Goal: Task Accomplishment & Management: Manage account settings

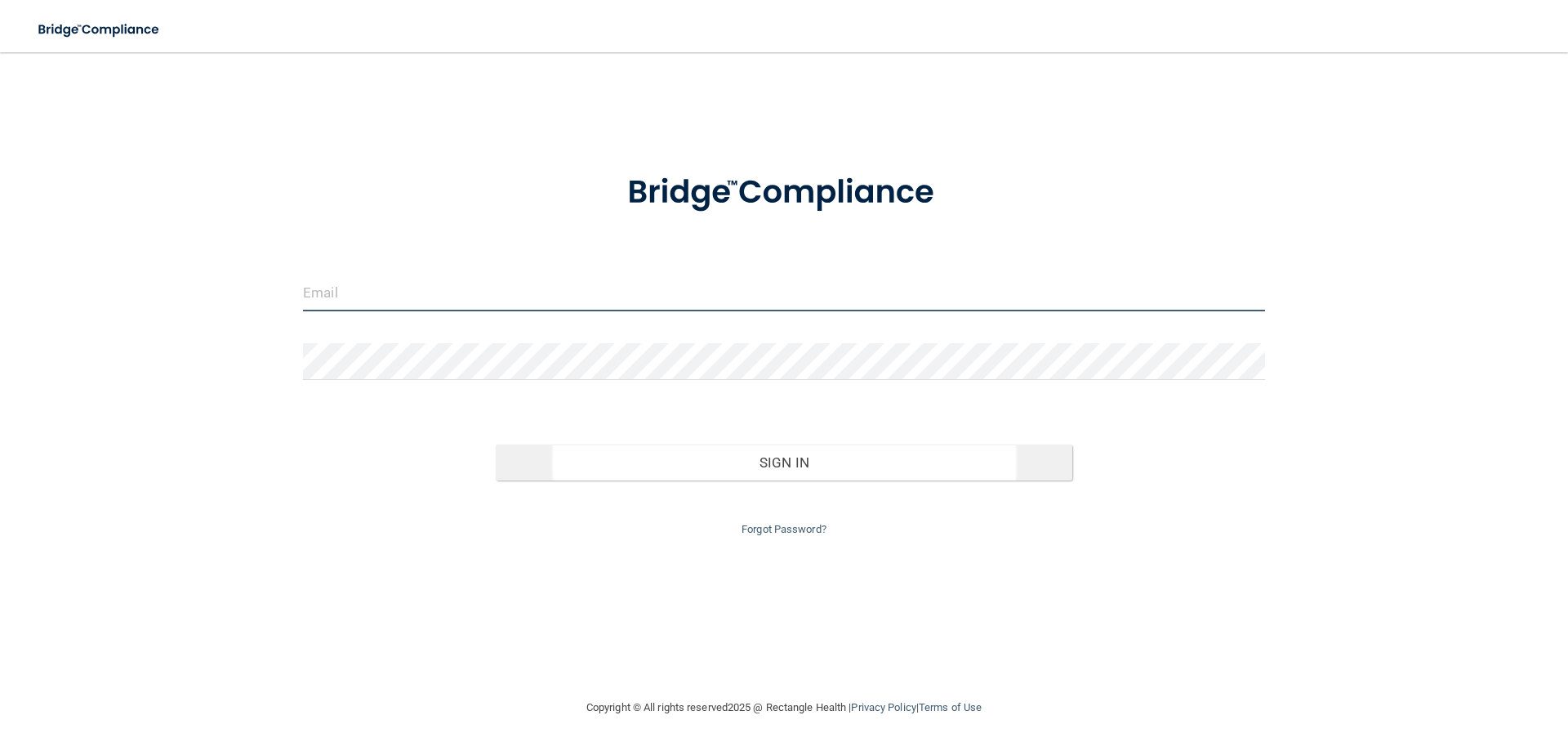
type input "[EMAIL_ADDRESS][DOMAIN_NAME]"
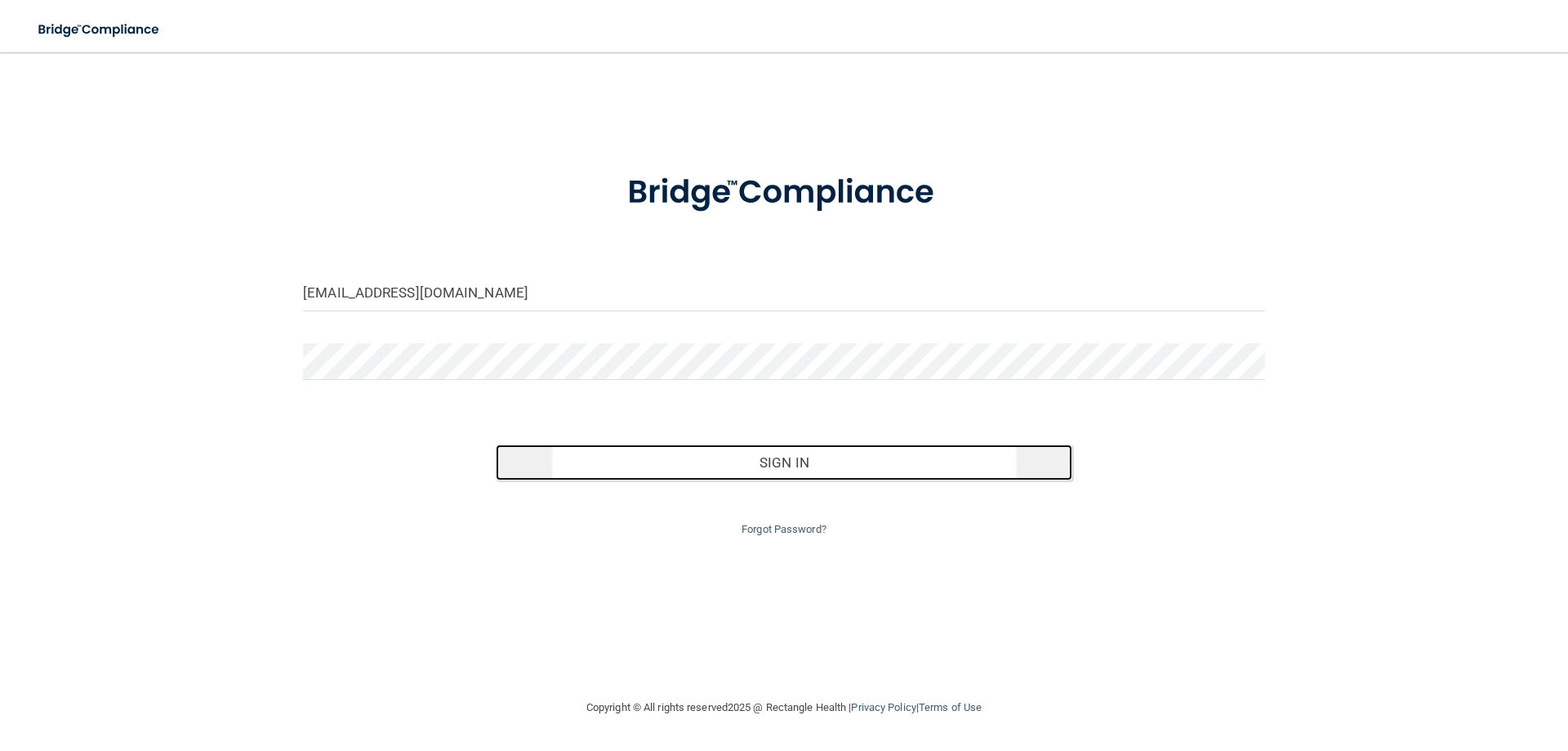
click at [768, 470] on button "Sign In" at bounding box center [784, 462] width 577 height 36
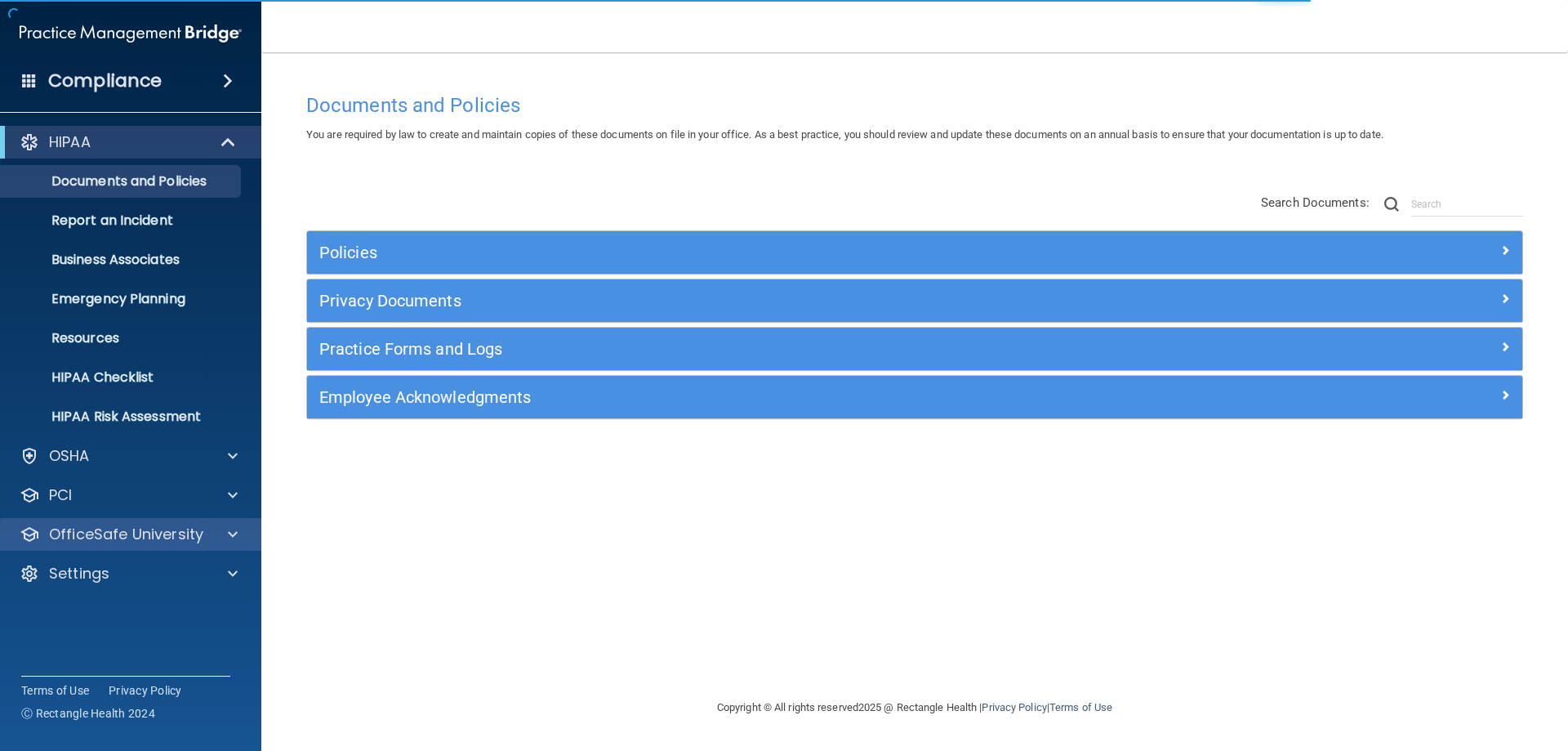
click at [191, 546] on div "OfficeSafe University" at bounding box center [131, 534] width 262 height 33
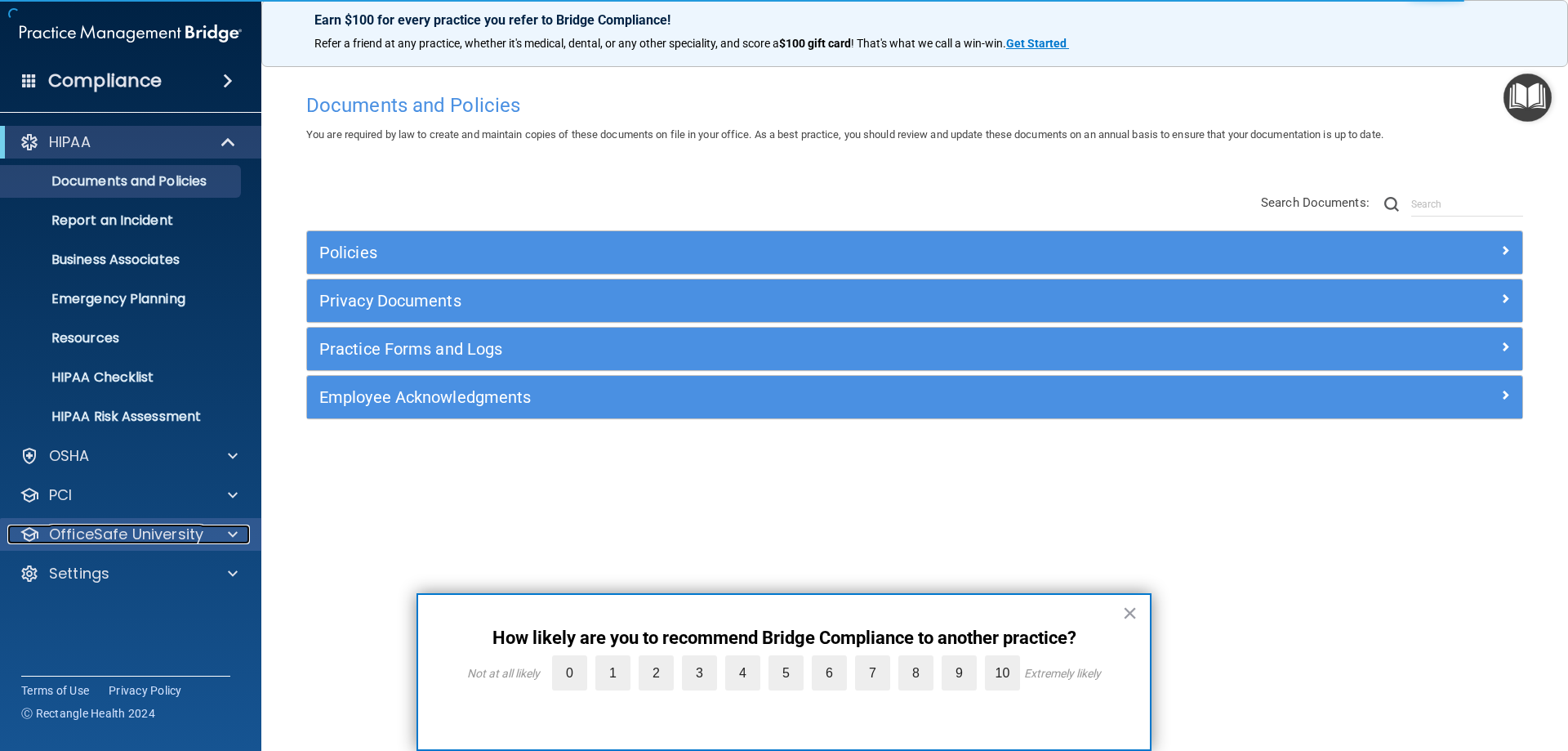
click at [234, 533] on span at bounding box center [232, 534] width 9 height 20
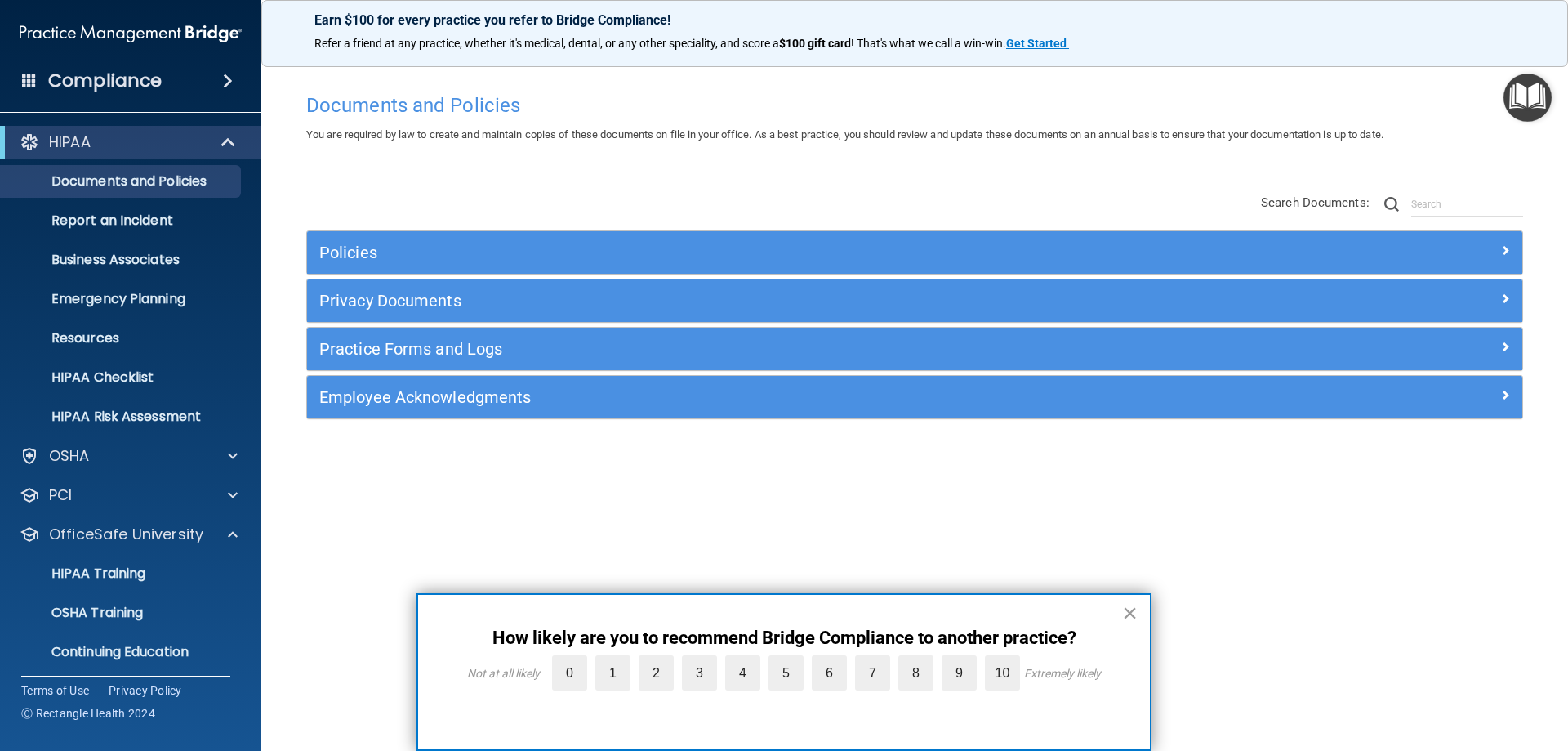
click at [1129, 606] on button "×" at bounding box center [1129, 613] width 16 height 26
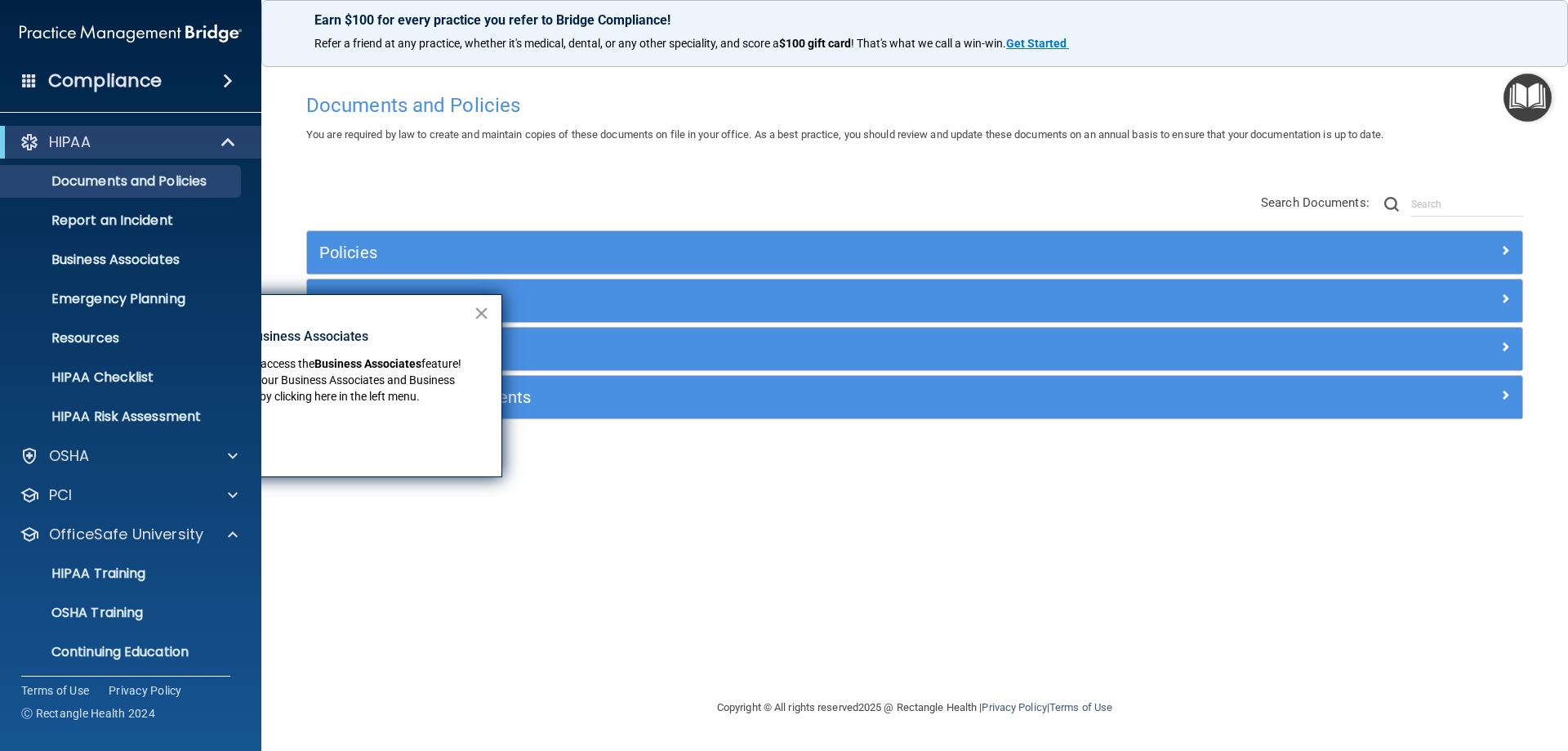
click at [481, 315] on button "×" at bounding box center [481, 313] width 16 height 26
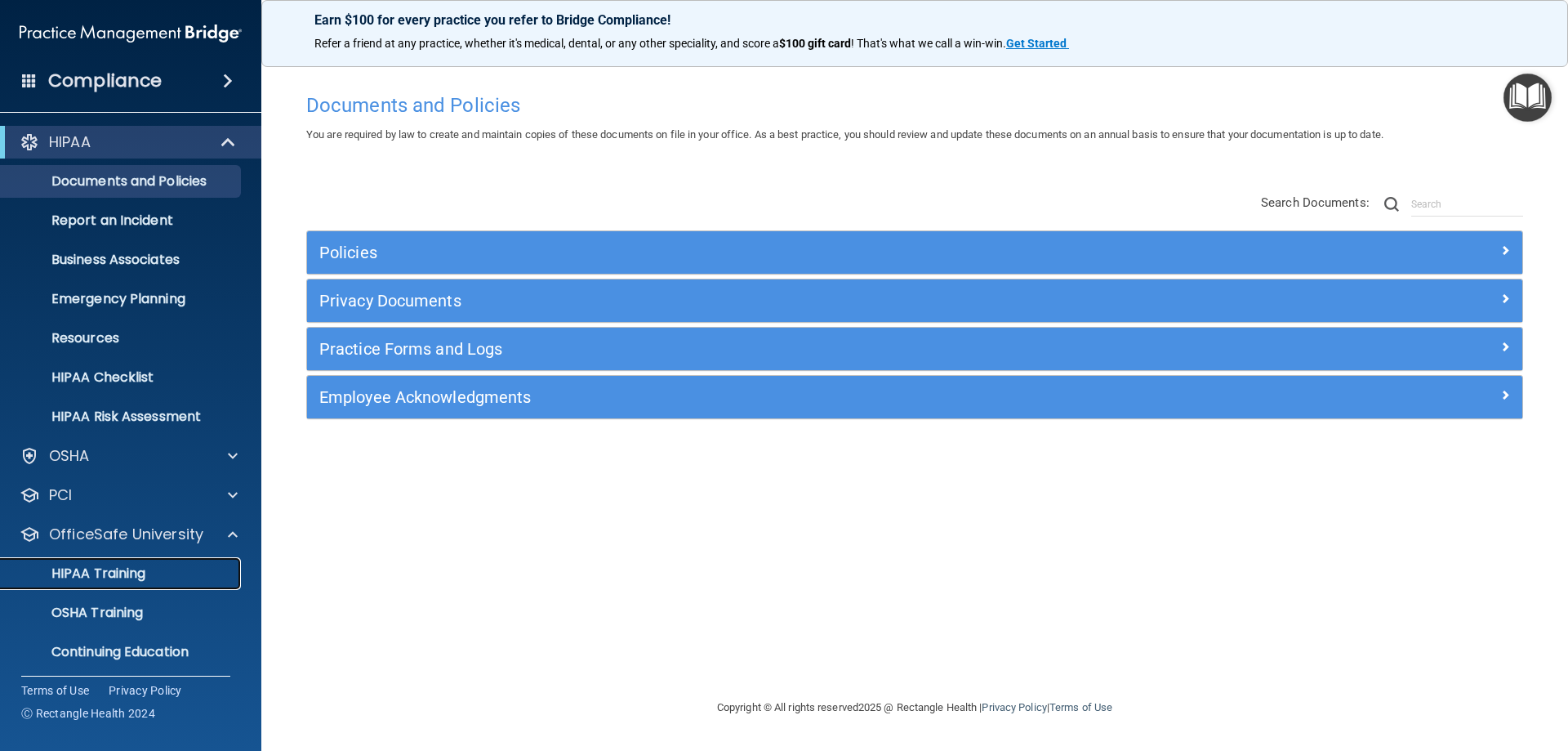
click at [123, 573] on p "HIPAA Training" at bounding box center [77, 572] width 134 height 16
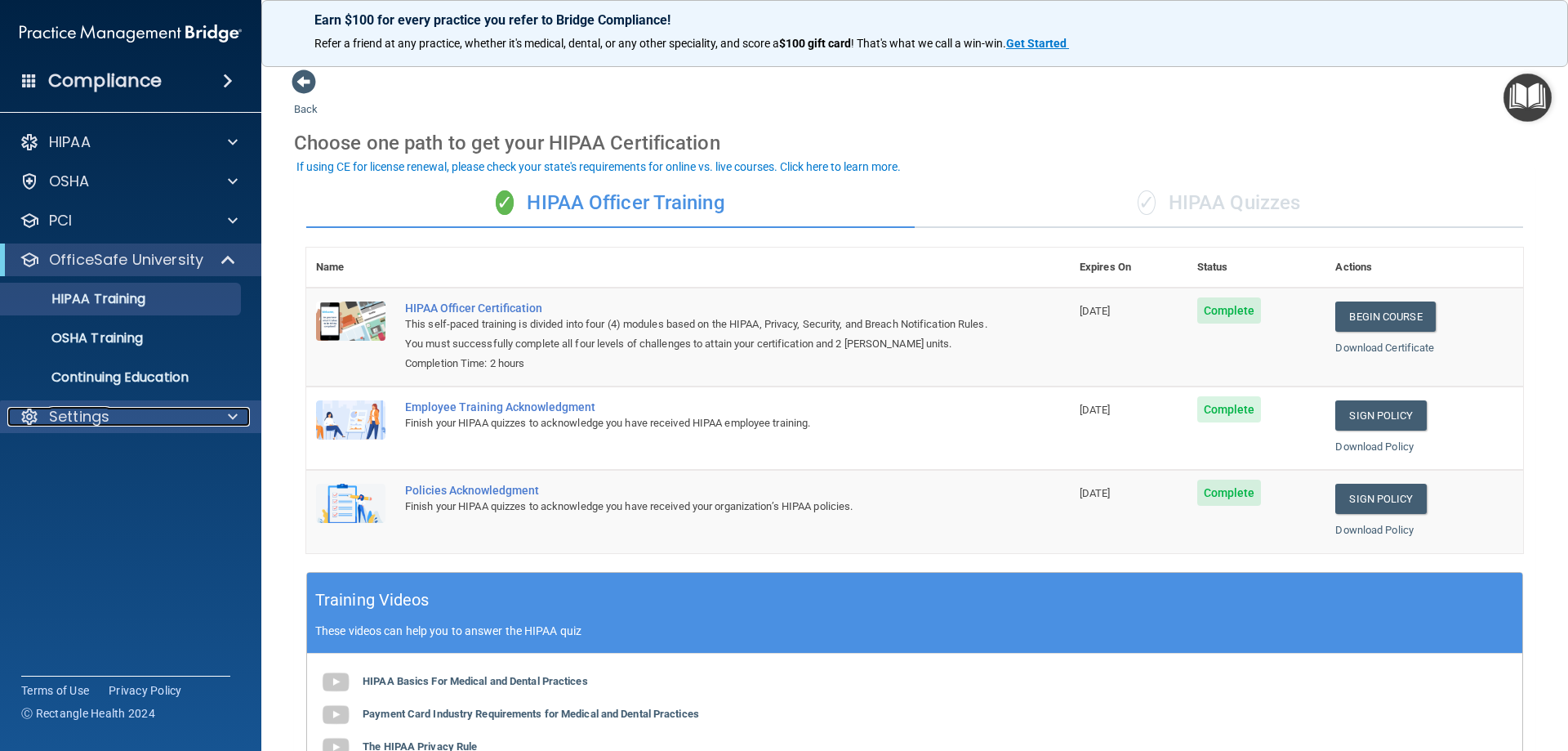
click at [100, 415] on p "Settings" at bounding box center [79, 416] width 60 height 20
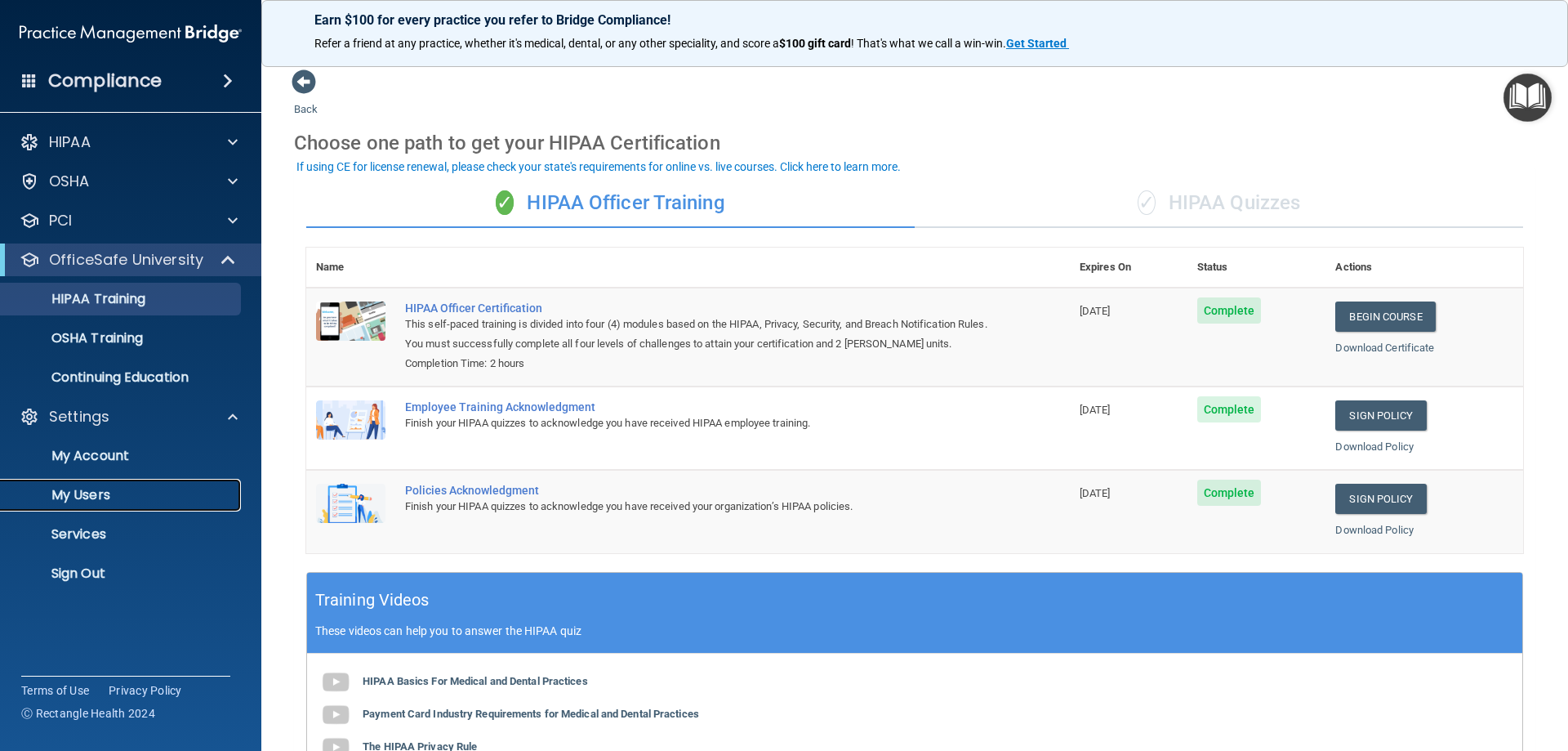
click at [100, 495] on p "My Users" at bounding box center [121, 494] width 223 height 16
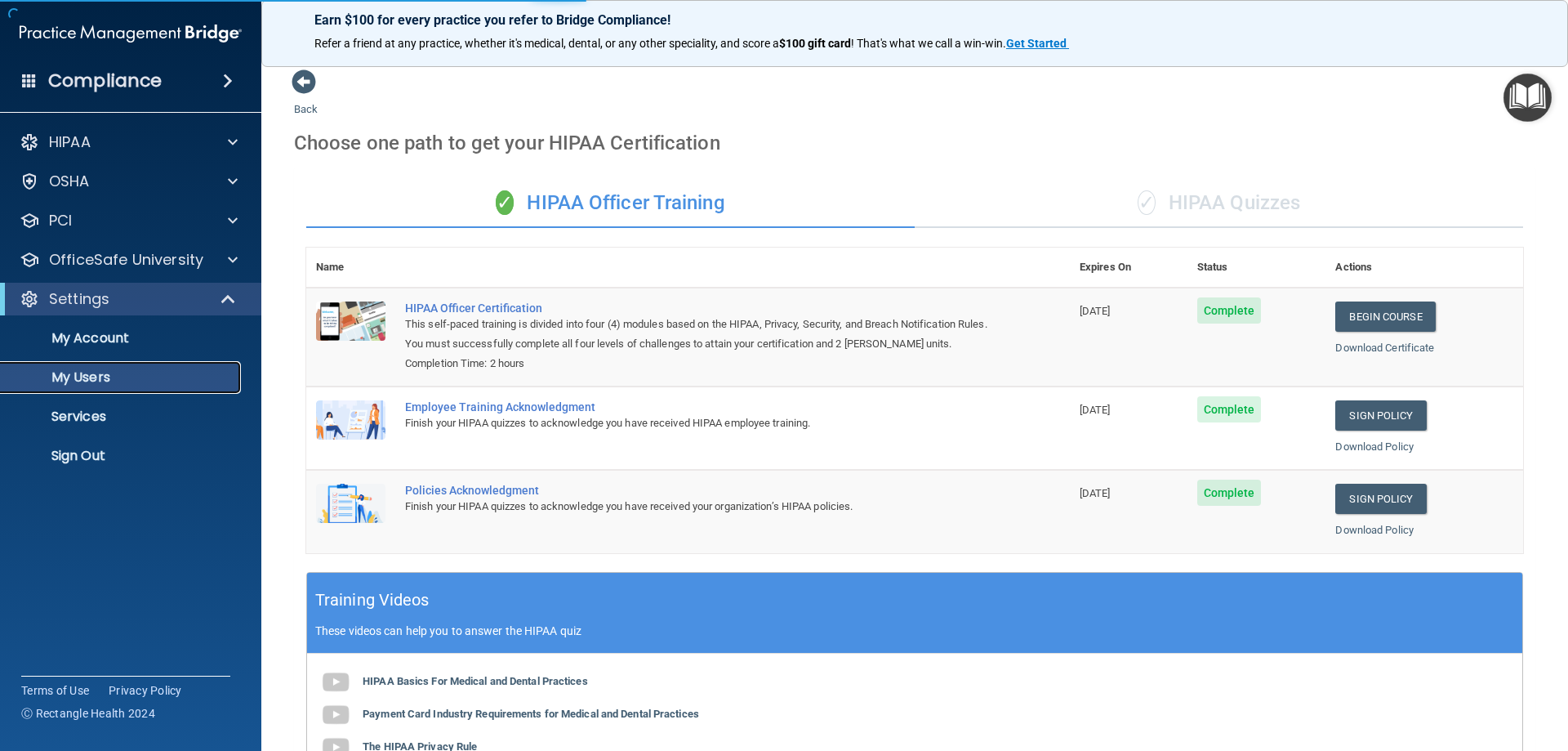
select select "20"
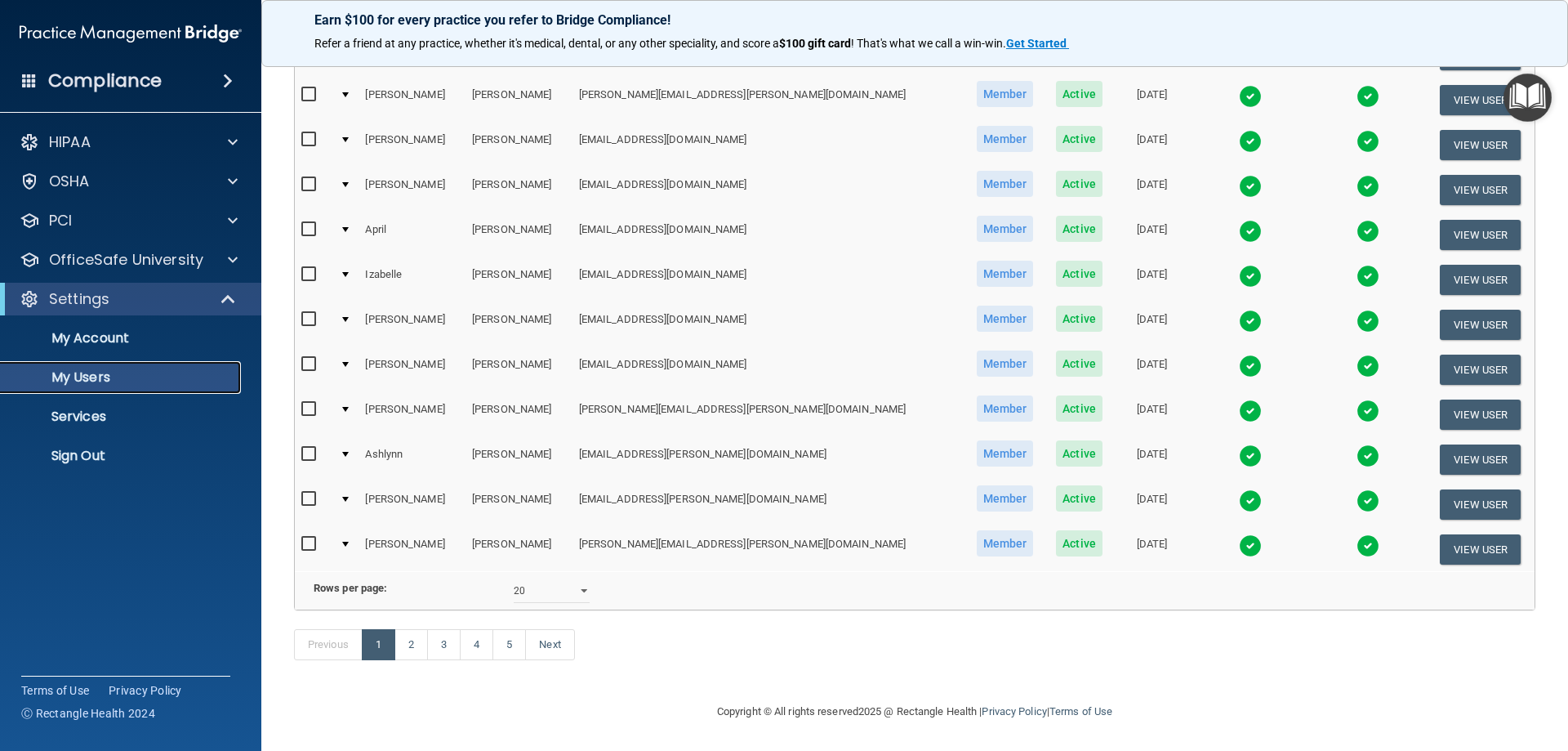
scroll to position [602, 0]
click at [421, 649] on link "2" at bounding box center [411, 644] width 34 height 31
select select "20"
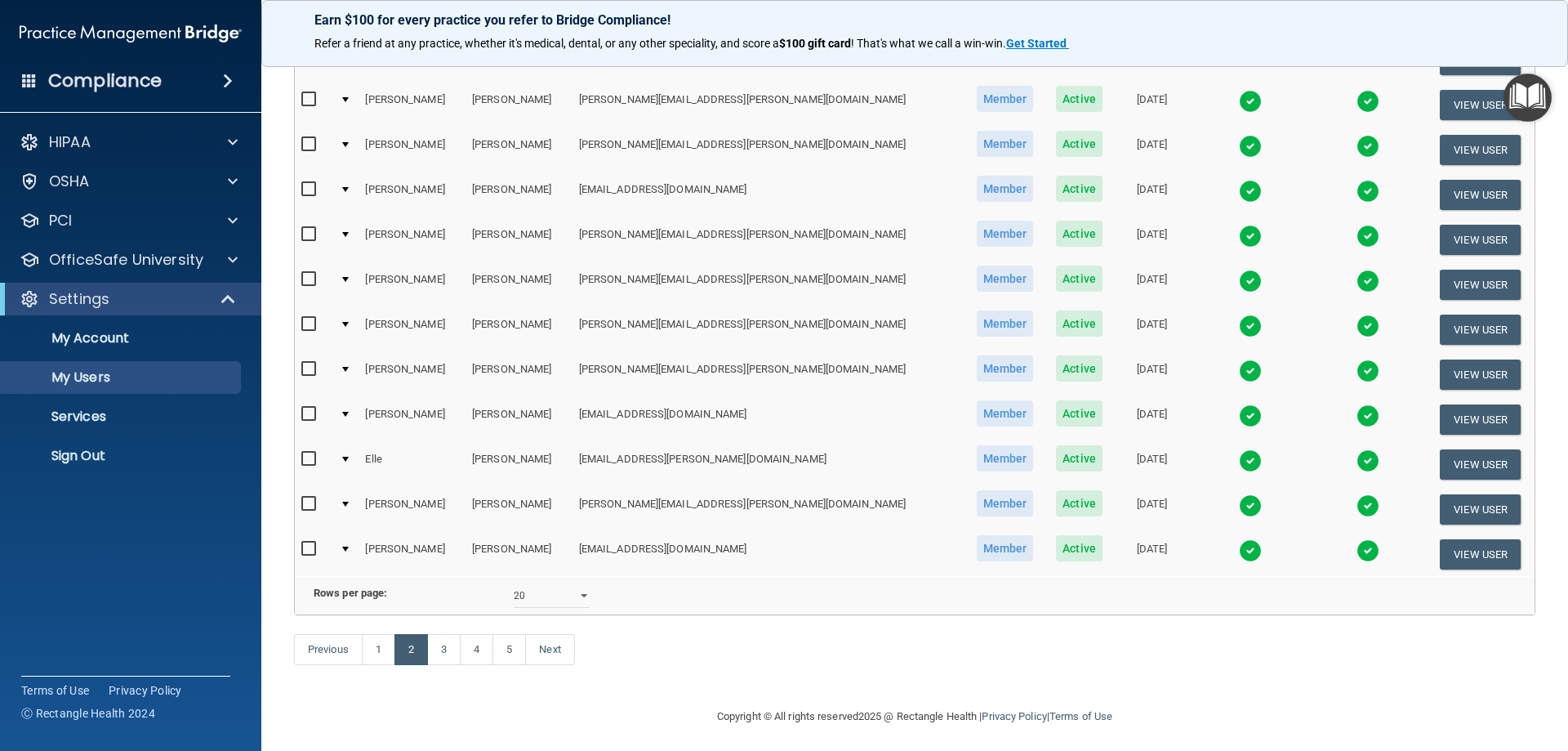
scroll to position [164, 0]
